Goal: Task Accomplishment & Management: Manage account settings

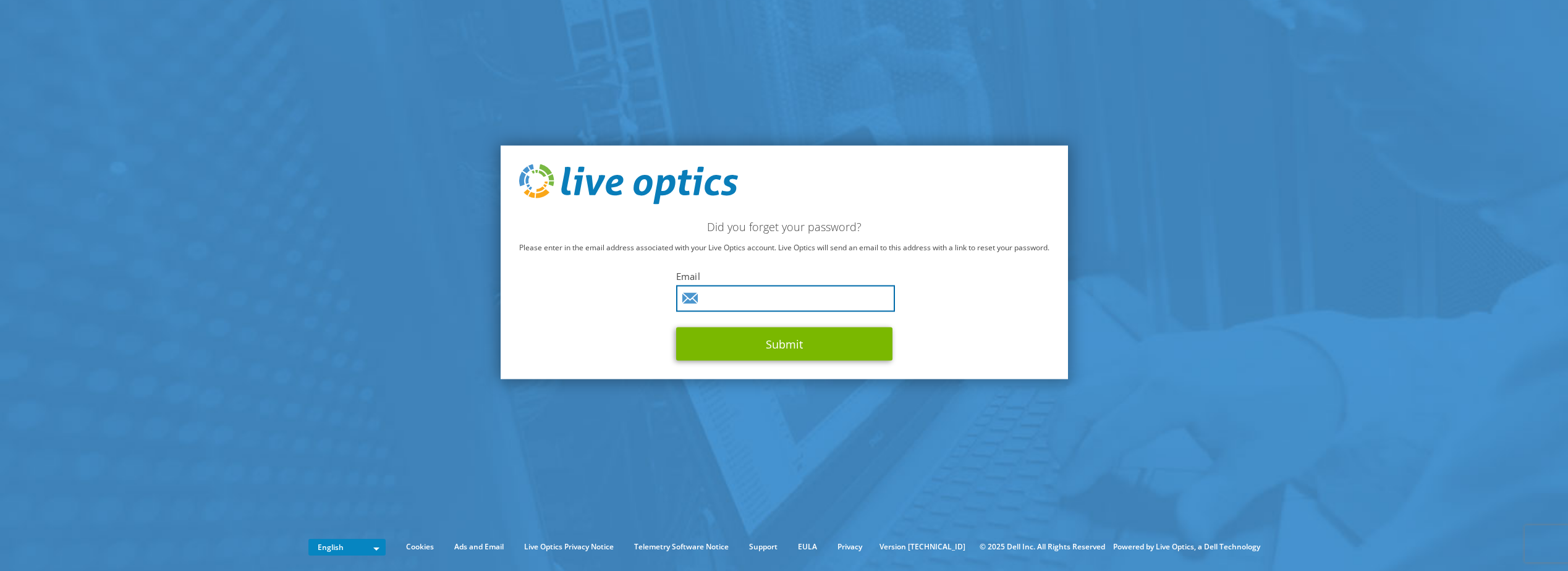
click at [734, 297] on input "text" at bounding box center [785, 298] width 219 height 26
type input "Steve.Frankenberger@Insight.com"
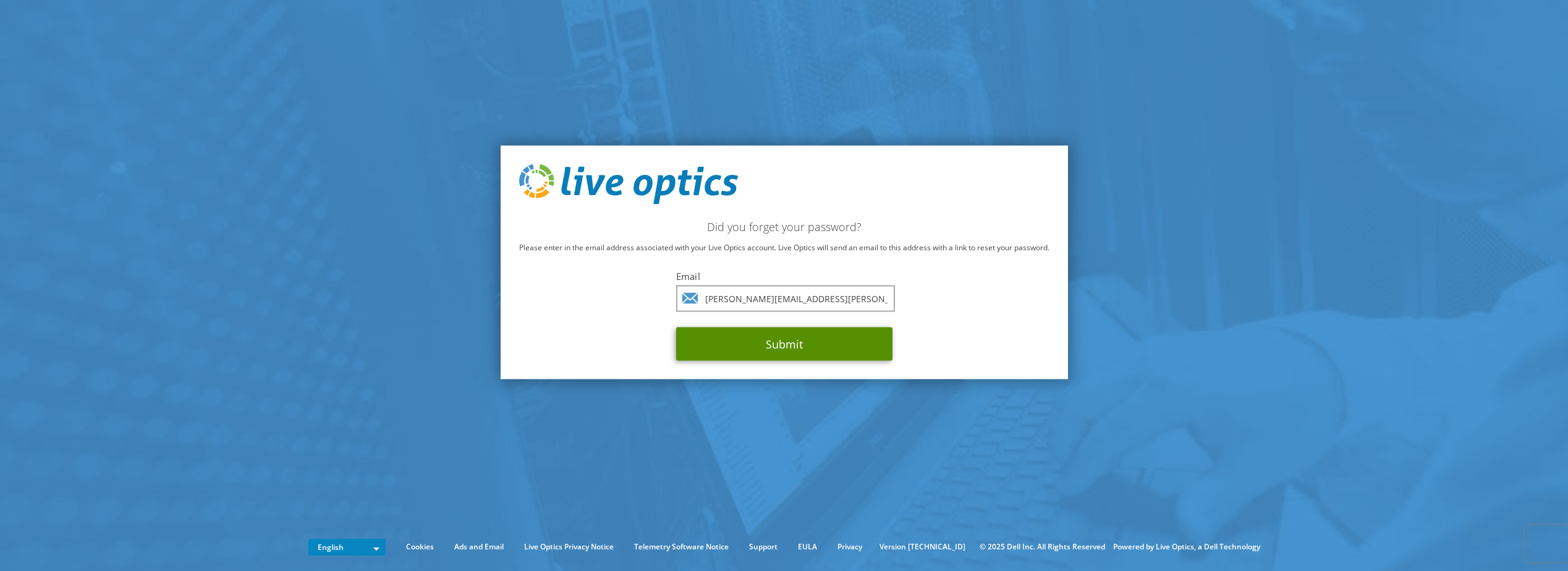
click at [739, 350] on button "Submit" at bounding box center [784, 344] width 216 height 34
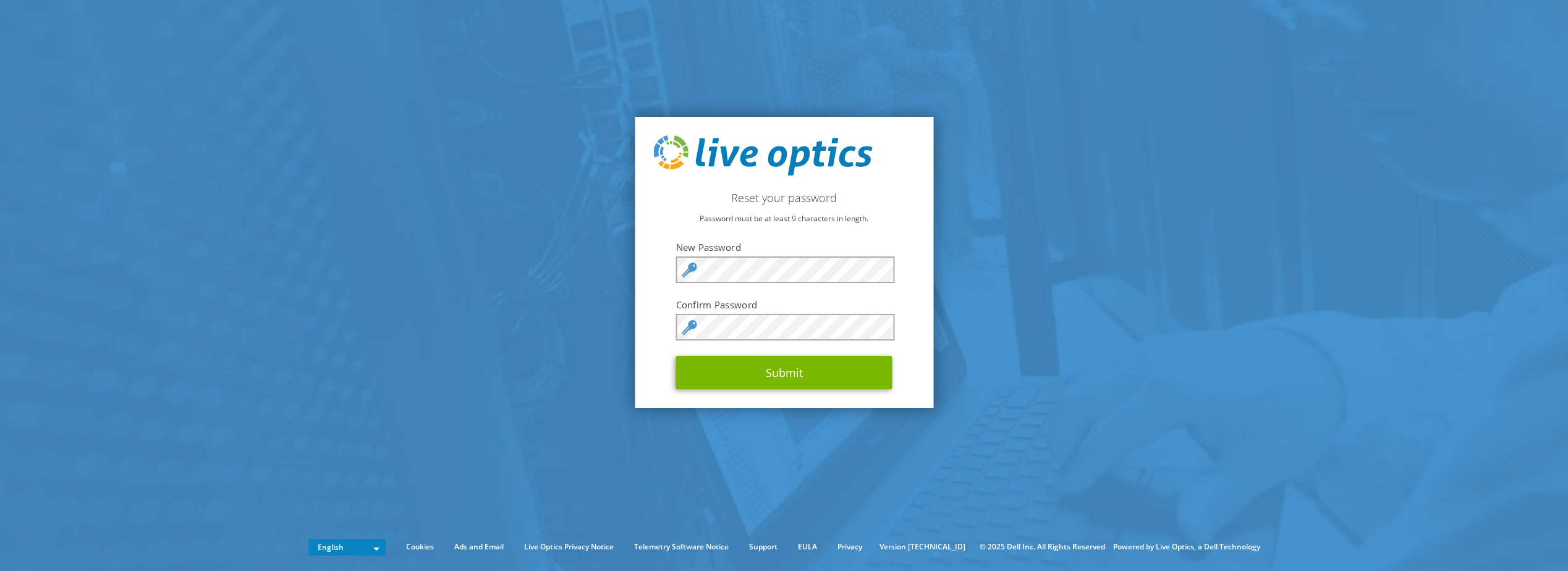
click at [922, 159] on div "Reset your password Password must be at least 9 characters in length. New Passw…" at bounding box center [783, 262] width 298 height 292
click at [772, 371] on button "Submit" at bounding box center [784, 372] width 216 height 34
